Goal: Information Seeking & Learning: Find specific page/section

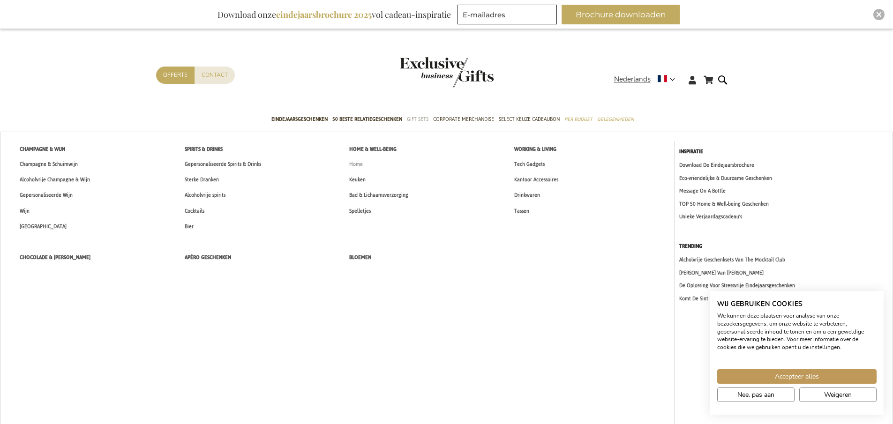
click at [360, 165] on span "Home" at bounding box center [356, 164] width 14 height 10
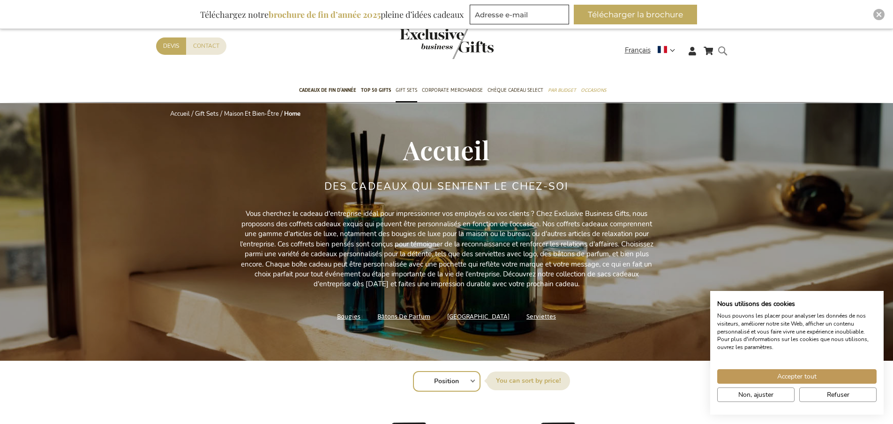
click at [723, 49] on form "Rechercher Rechercher" at bounding box center [724, 58] width 9 height 27
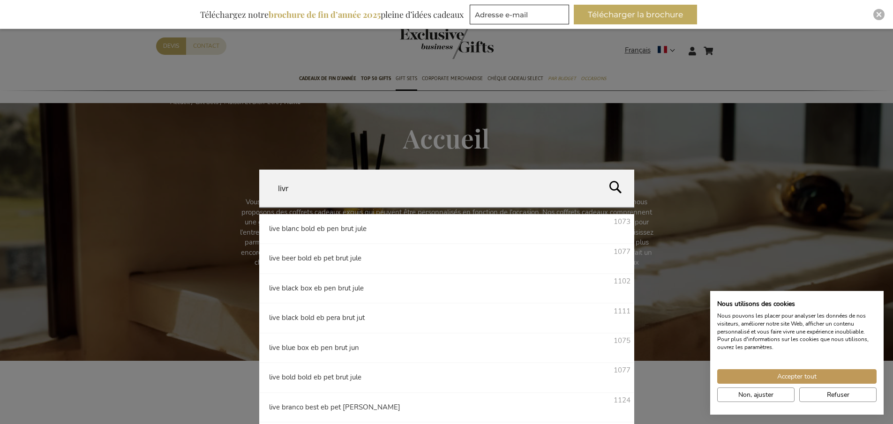
type input "livre"
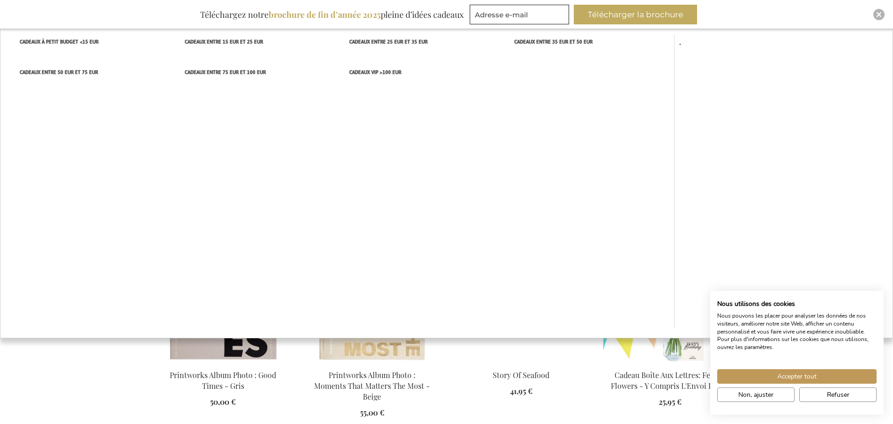
scroll to position [187, 0]
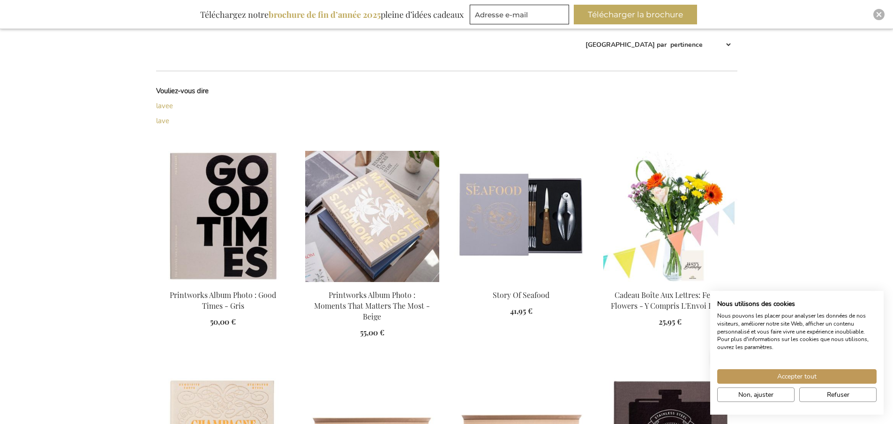
click at [418, 360] on li "Printworks Album Photo : Moments That Matters The Most - Beige 55,00 € Hors TVA…" at bounding box center [372, 257] width 134 height 212
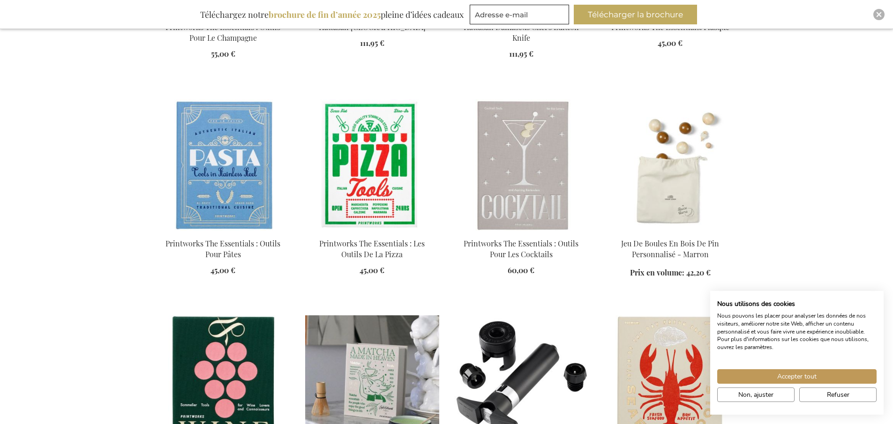
scroll to position [750, 0]
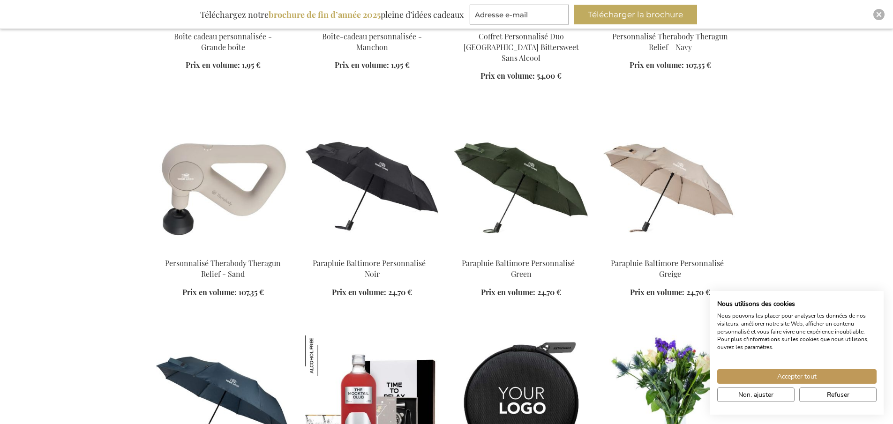
scroll to position [1641, 0]
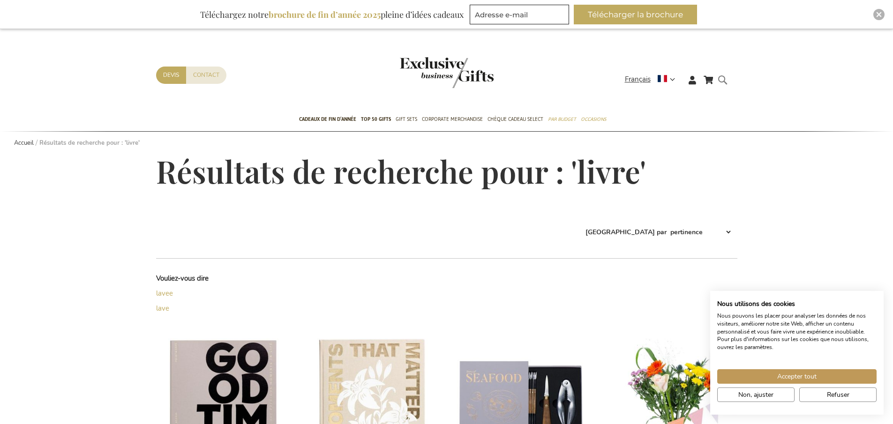
click at [720, 77] on div "Rechercher livre" at bounding box center [724, 87] width 9 height 27
click at [720, 76] on div "Rechercher livre" at bounding box center [724, 87] width 9 height 27
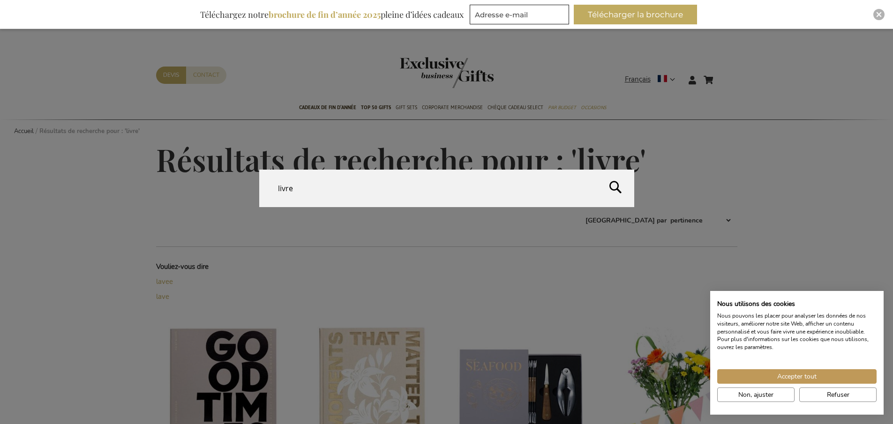
click at [721, 74] on form "Rechercher livre Rechercher" at bounding box center [724, 74] width 9 height 0
type input "livre montre"
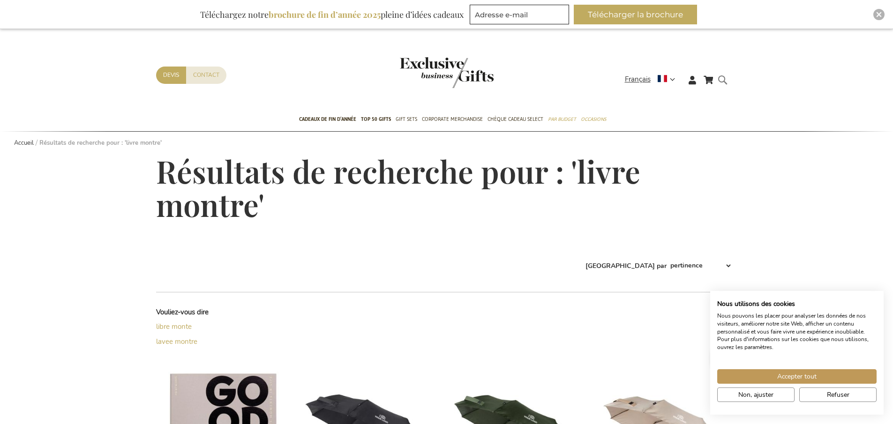
click at [725, 81] on form "Rechercher livre montre Rechercher" at bounding box center [724, 87] width 9 height 27
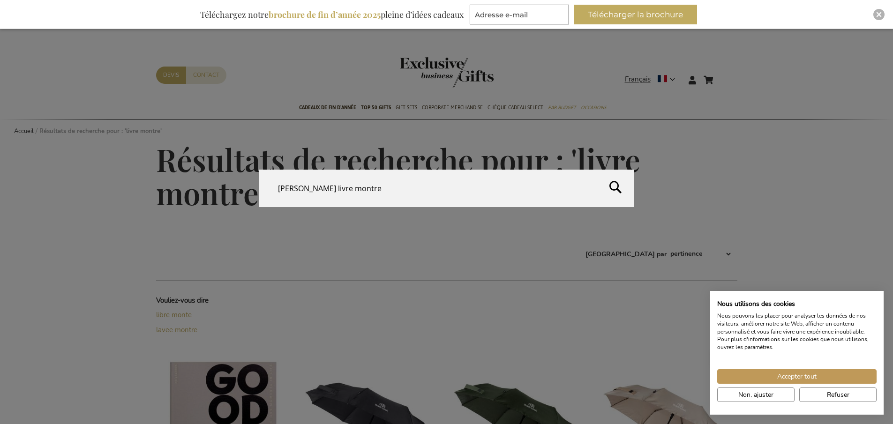
click at [615, 184] on button "Rechercher" at bounding box center [745, 191] width 297 height 43
type input "[PERSON_NAME] livre montre"
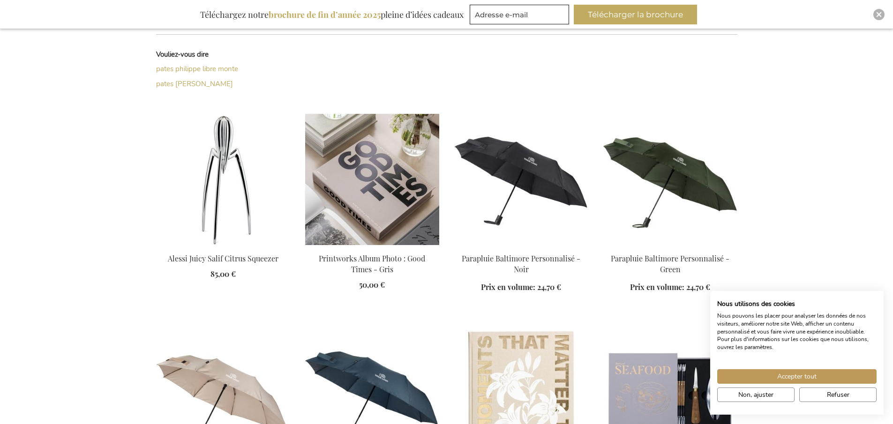
scroll to position [358, 0]
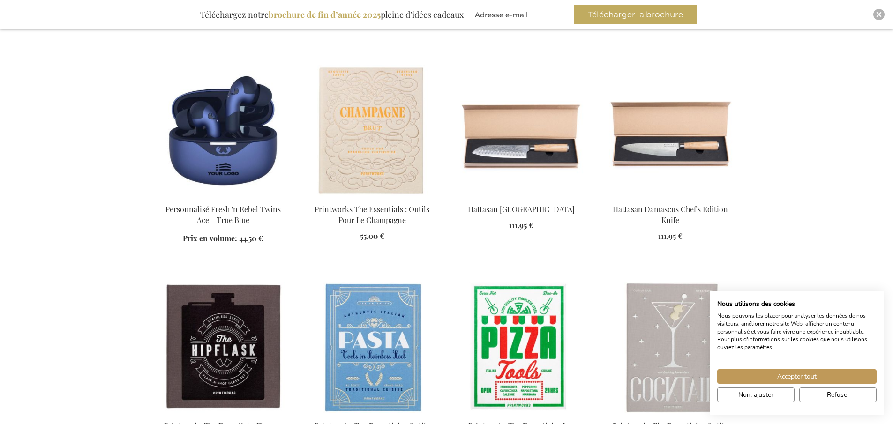
scroll to position [1061, 0]
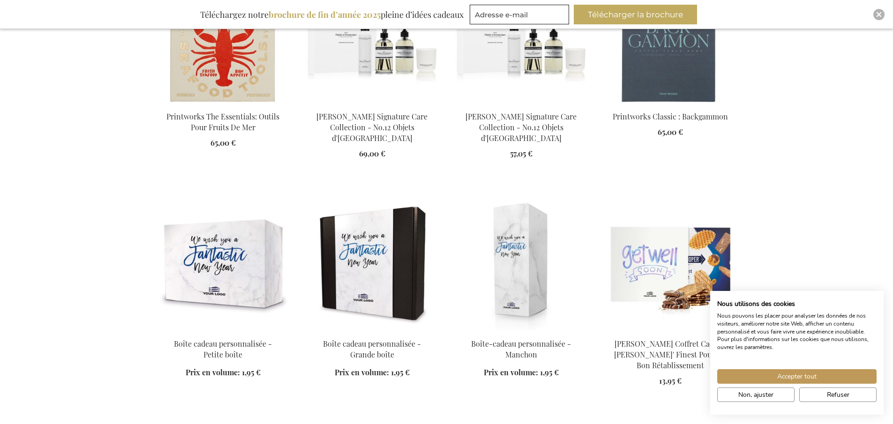
scroll to position [1717, 0]
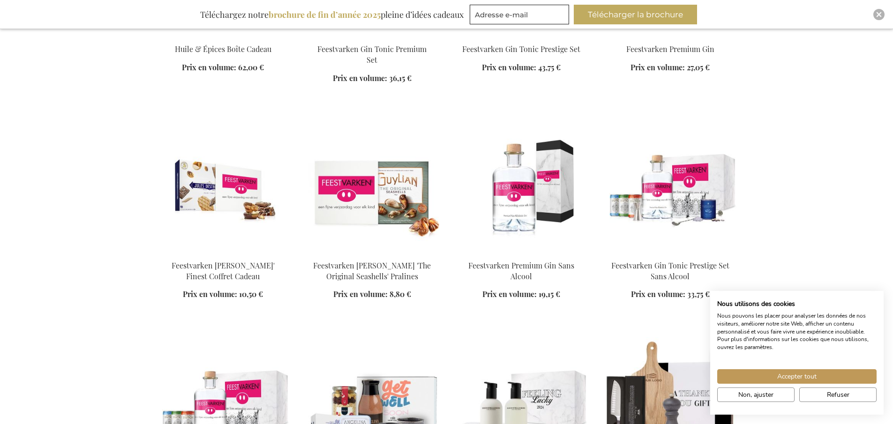
scroll to position [4389, 0]
